Goal: Task Accomplishment & Management: Manage account settings

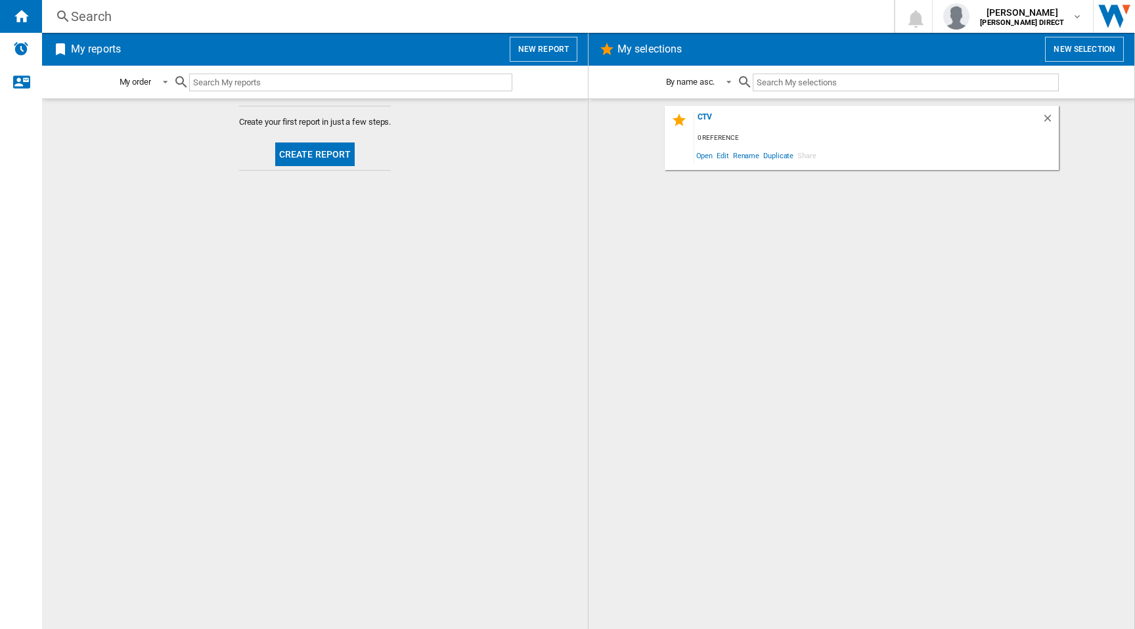
click at [363, 445] on md-content "Create your first report in just a few steps. Create report" at bounding box center [315, 364] width 546 height 531
click at [1038, 22] on b "[PERSON_NAME] DIRECT" at bounding box center [1022, 22] width 84 height 9
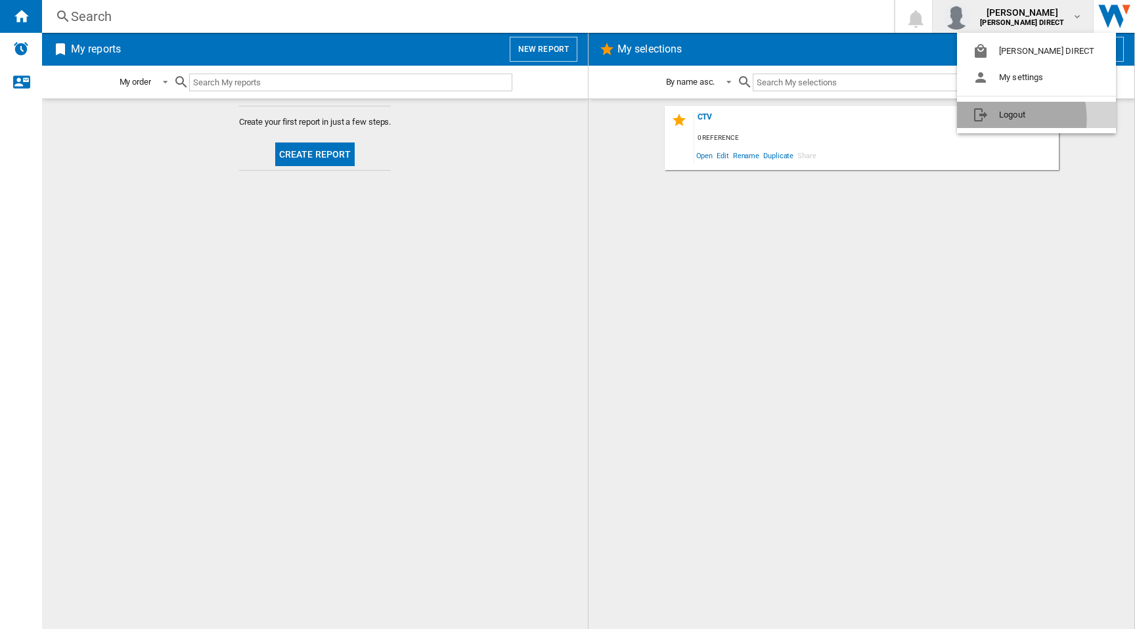
click at [999, 118] on button "Logout" at bounding box center [1036, 115] width 159 height 26
